Goal: Information Seeking & Learning: Learn about a topic

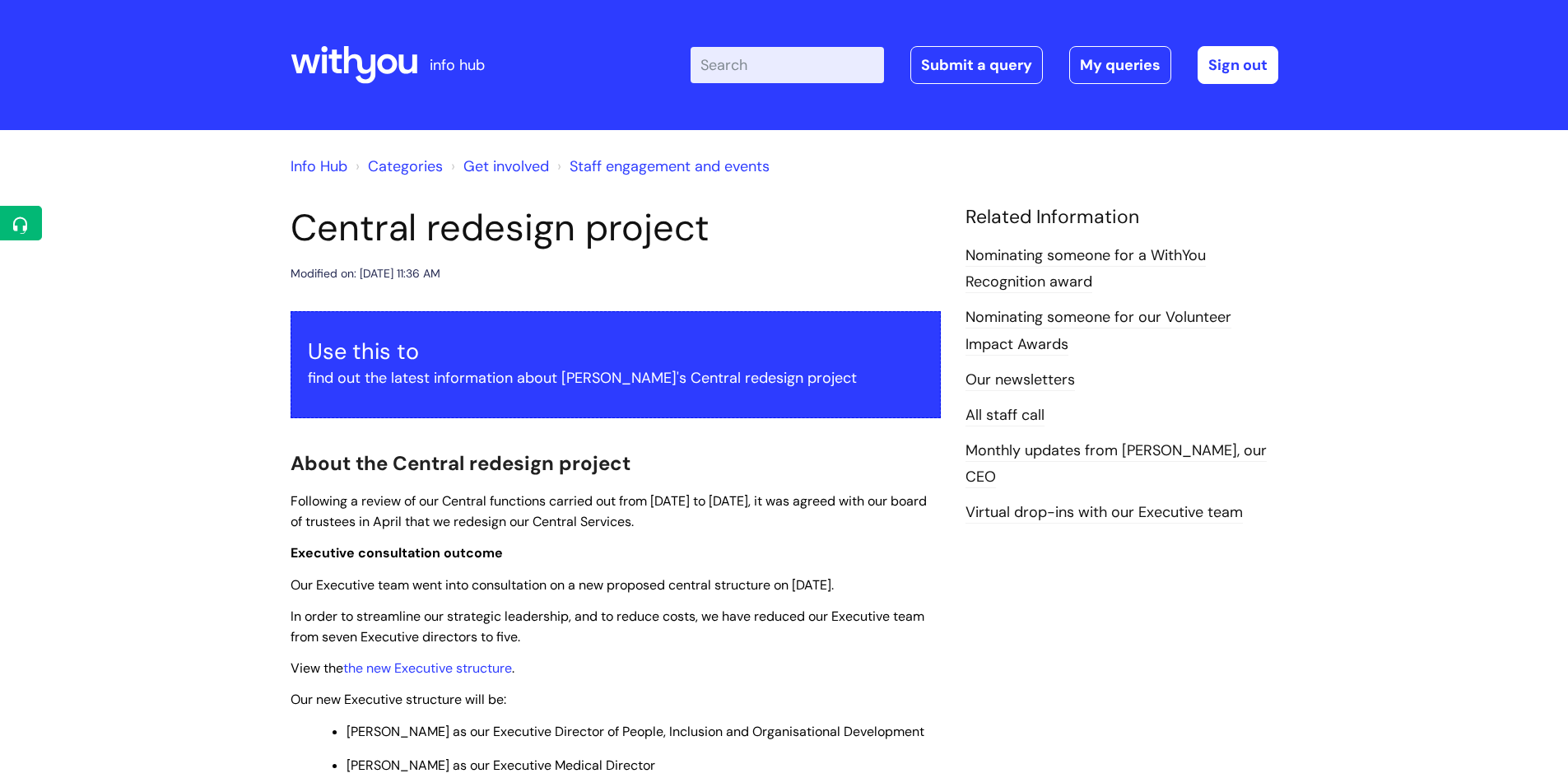
scroll to position [82, 0]
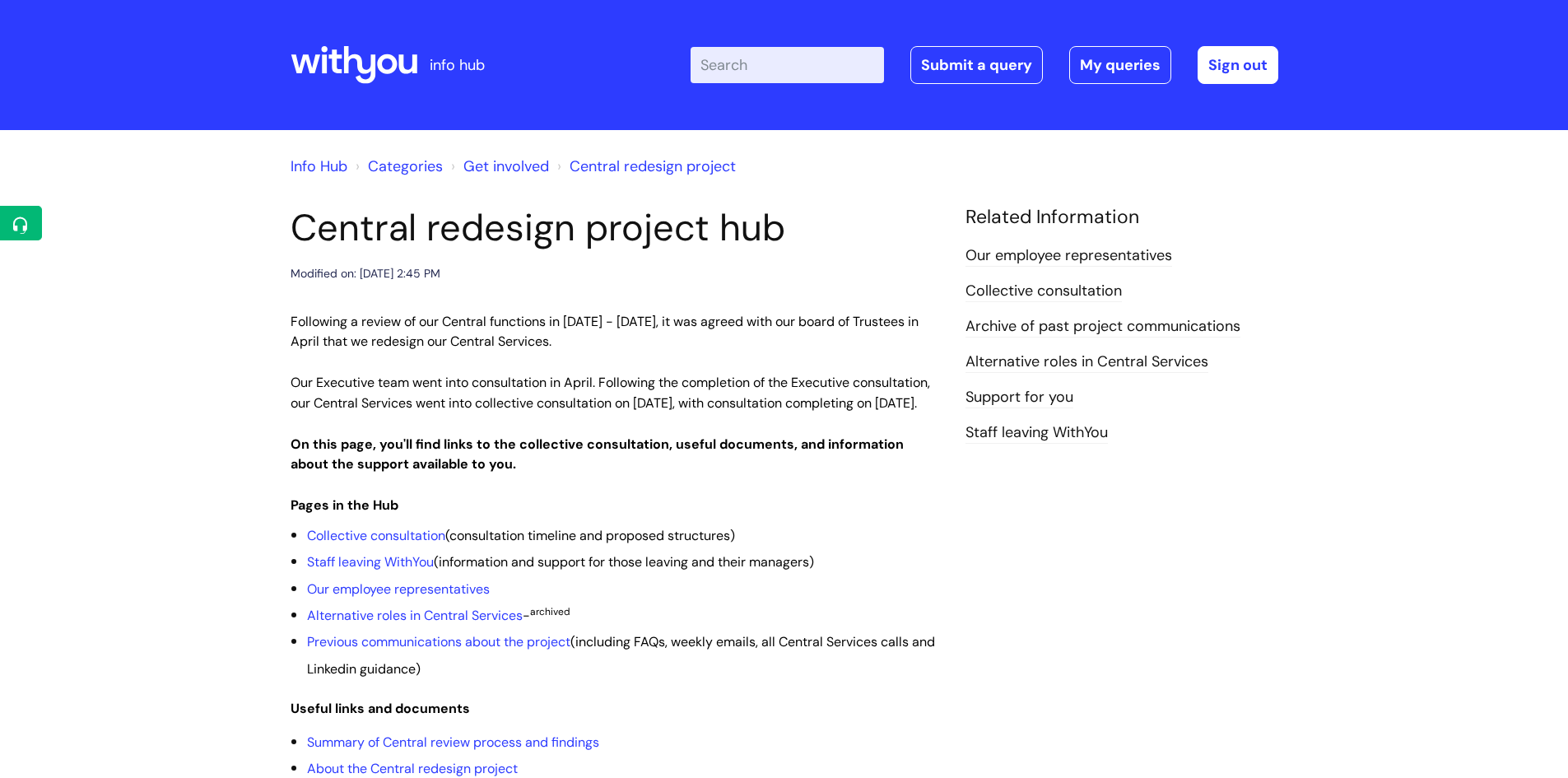
scroll to position [82, 0]
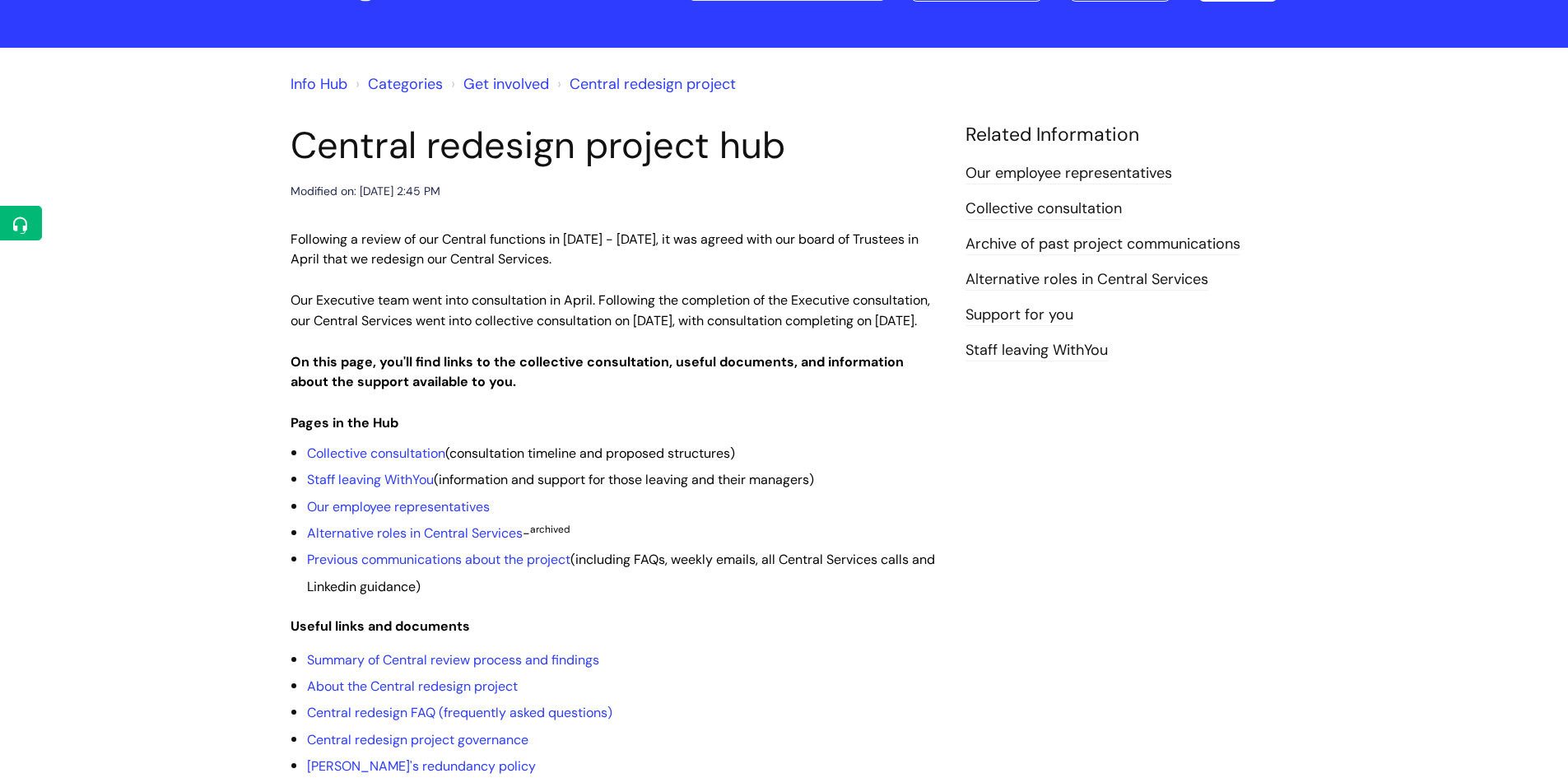
click at [383, 490] on li "Staff leaving WithYou (information and support for those leaving and their mana…" at bounding box center [624, 479] width 634 height 26
click at [382, 488] on link "Staff leaving WithYou" at bounding box center [370, 479] width 127 height 17
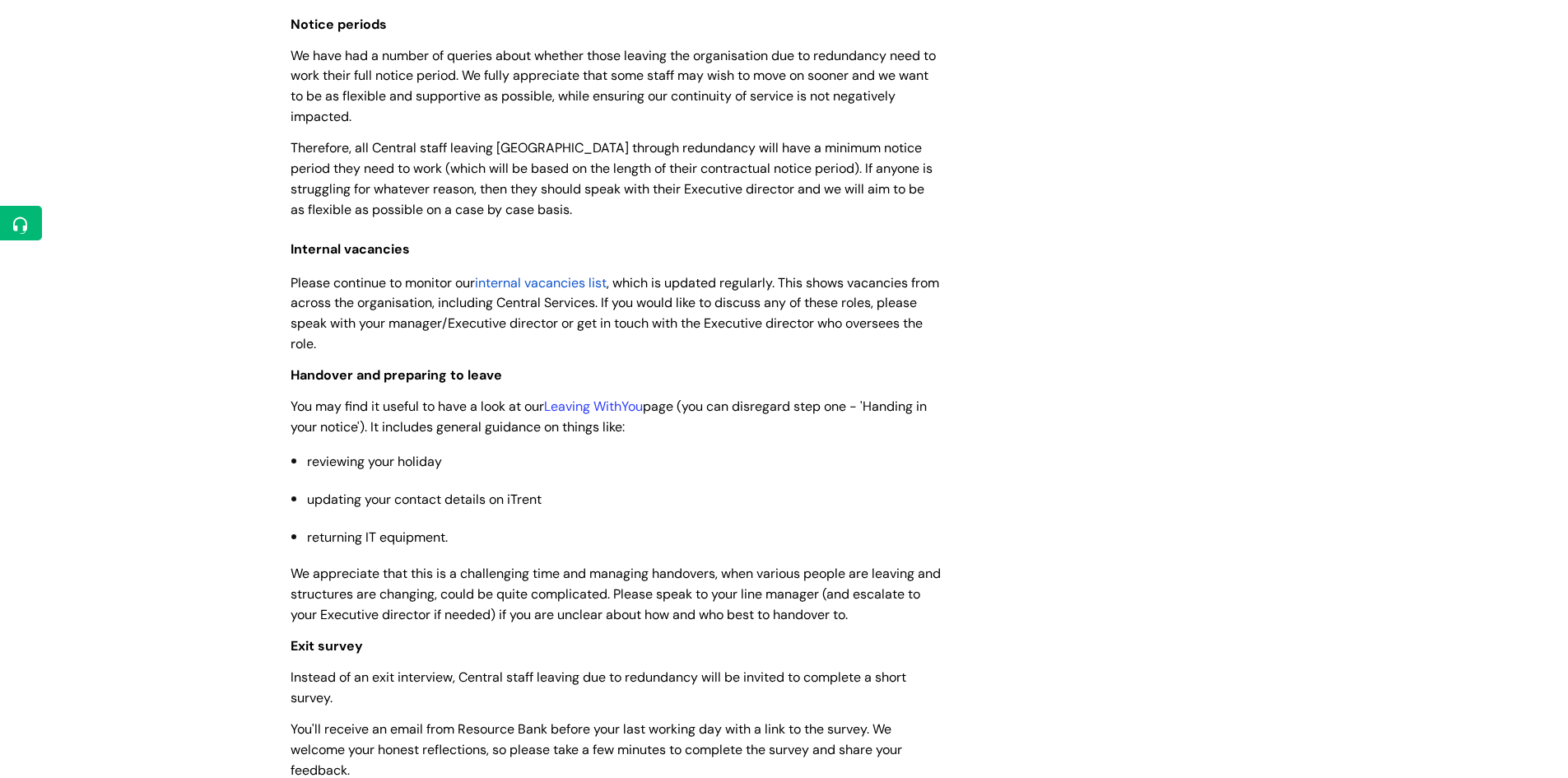
scroll to position [494, 0]
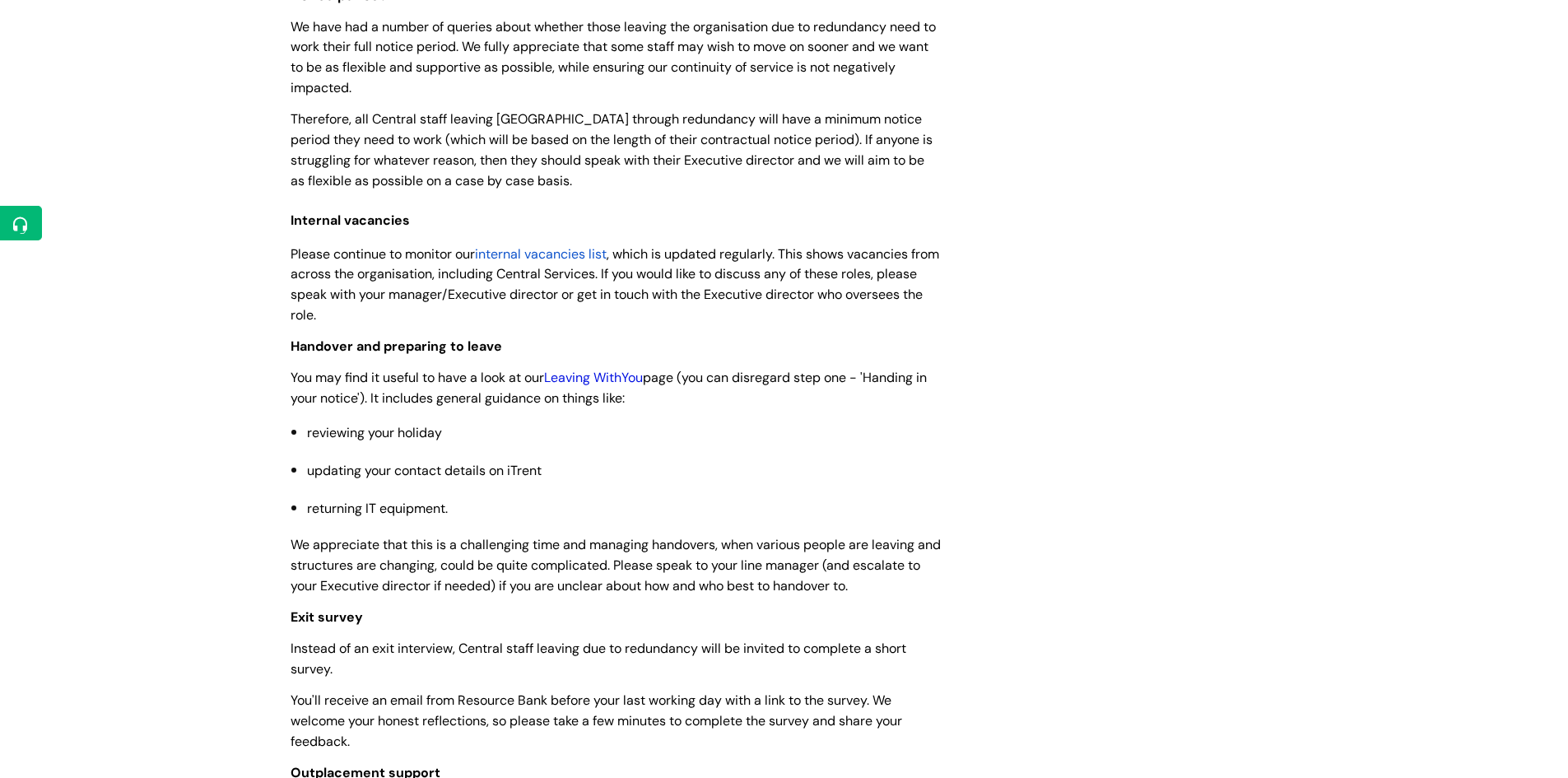
click at [598, 376] on link "Leaving WithYou" at bounding box center [594, 377] width 99 height 17
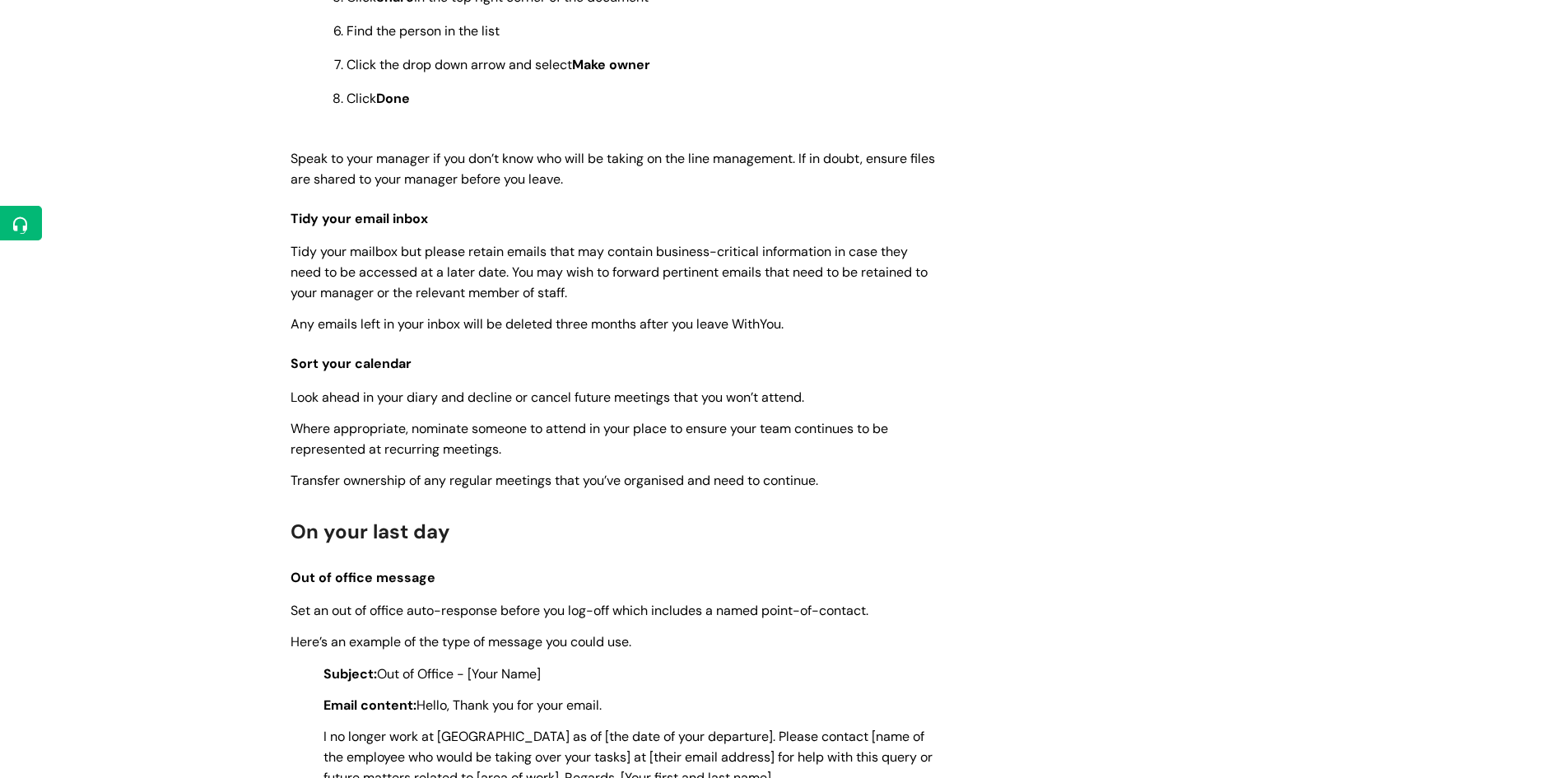
scroll to position [2800, 0]
